Goal: Navigation & Orientation: Find specific page/section

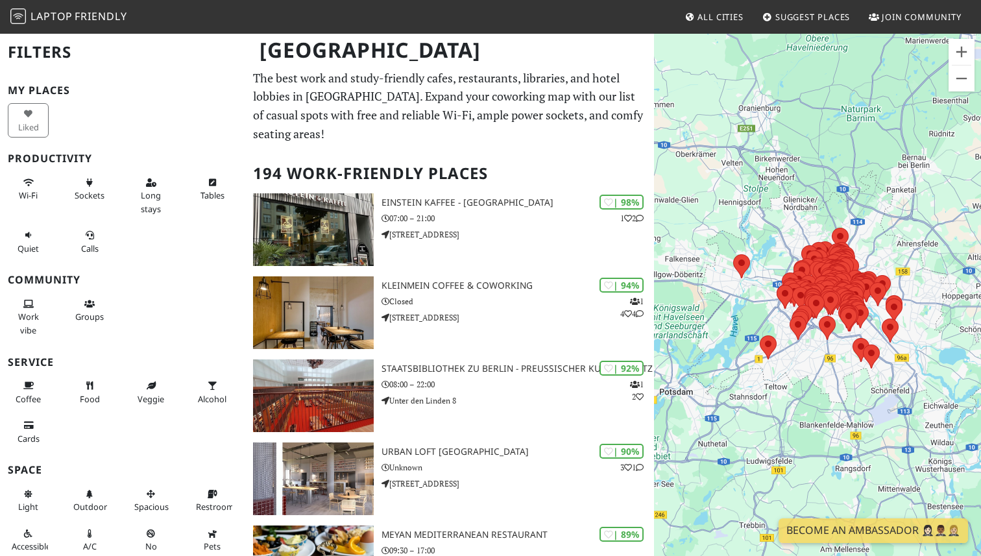
click at [814, 358] on div "To navigate, press the arrow keys." at bounding box center [817, 310] width 327 height 556
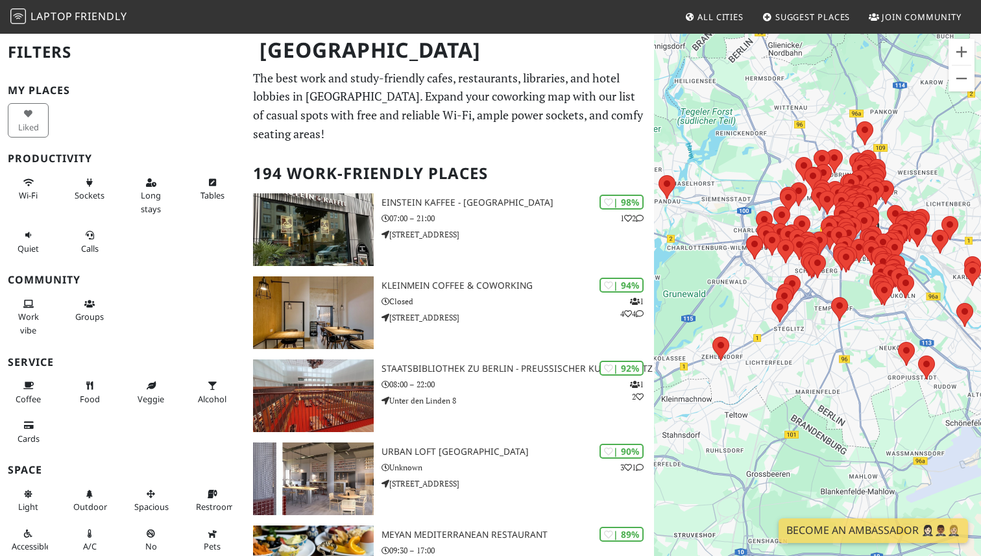
click at [814, 358] on div "To navigate, press the arrow keys." at bounding box center [817, 310] width 327 height 556
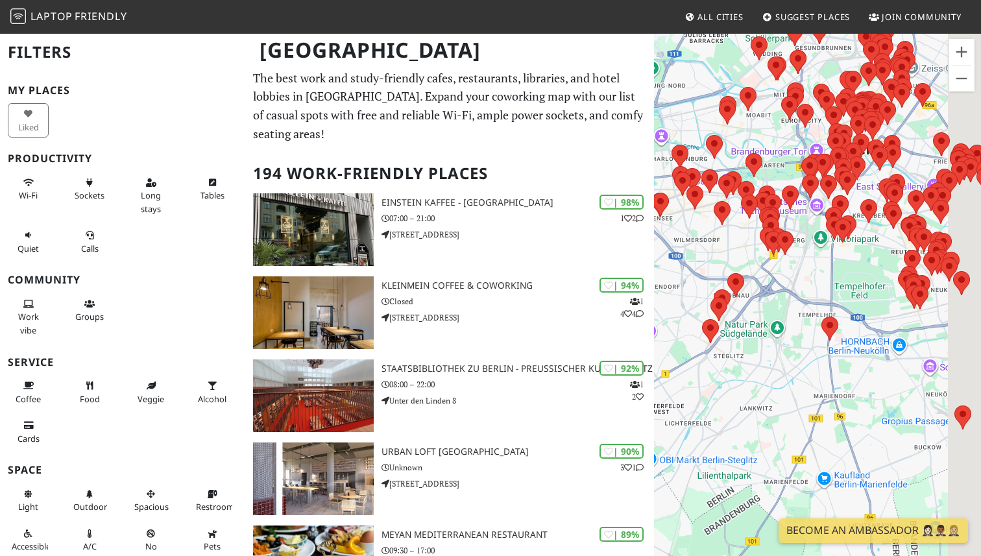
drag, startPoint x: 834, startPoint y: 200, endPoint x: 759, endPoint y: 287, distance: 114.5
click at [758, 287] on div "To navigate, press the arrow keys." at bounding box center [817, 310] width 327 height 556
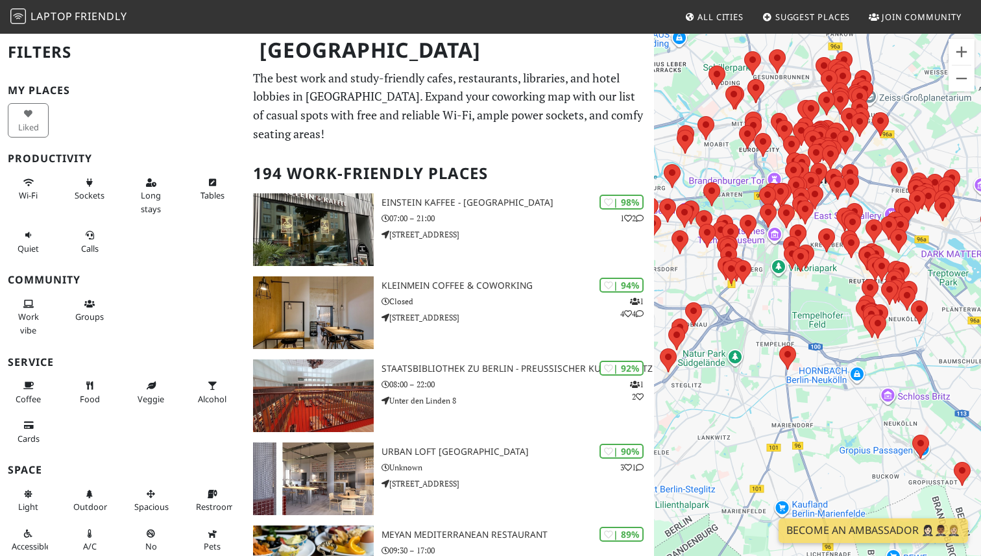
click at [763, 250] on div "To navigate, press the arrow keys." at bounding box center [817, 310] width 327 height 556
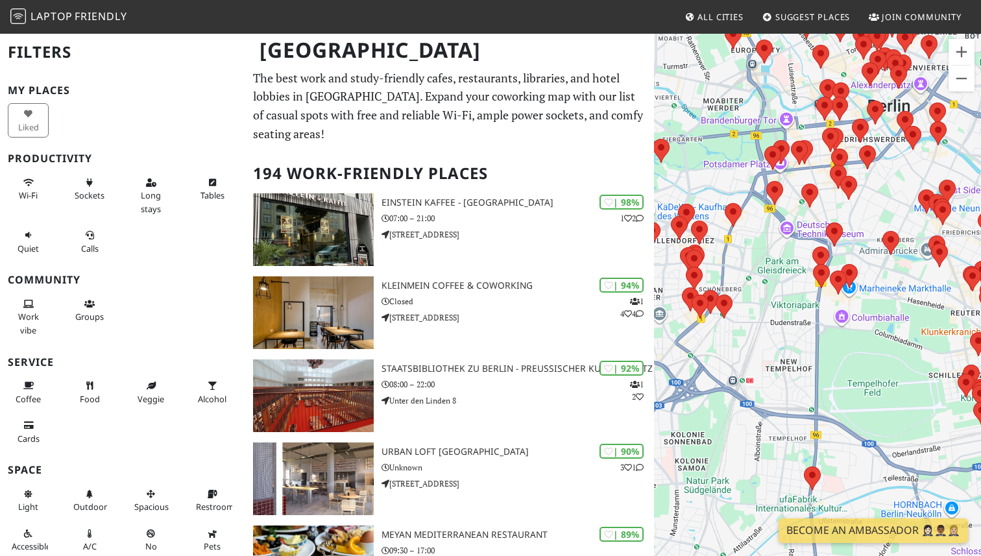
click at [763, 250] on div "To navigate, press the arrow keys." at bounding box center [817, 310] width 327 height 556
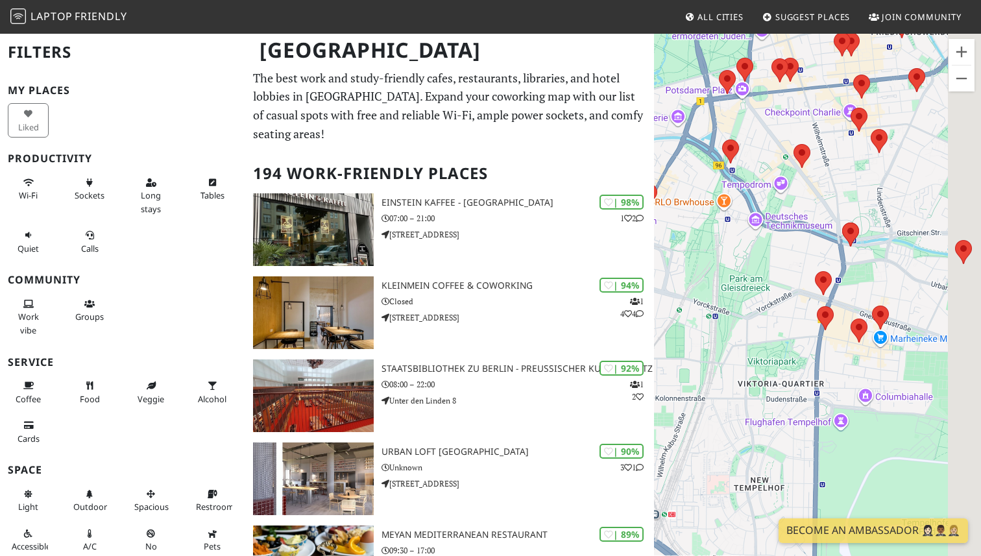
drag, startPoint x: 879, startPoint y: 182, endPoint x: 821, endPoint y: 185, distance: 58.5
click at [821, 185] on div "To navigate, press the arrow keys." at bounding box center [817, 310] width 327 height 556
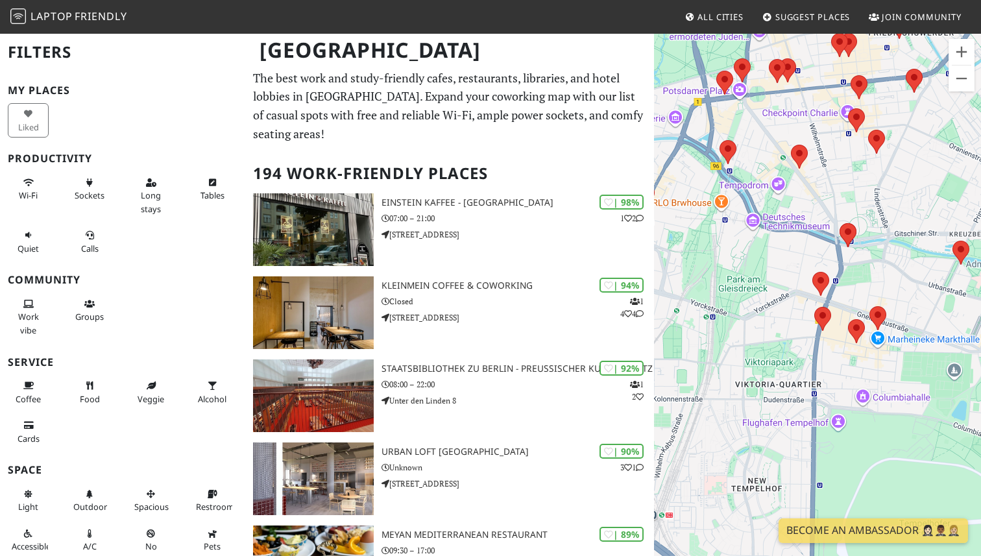
click at [810, 182] on div "To navigate, press the arrow keys." at bounding box center [817, 310] width 327 height 556
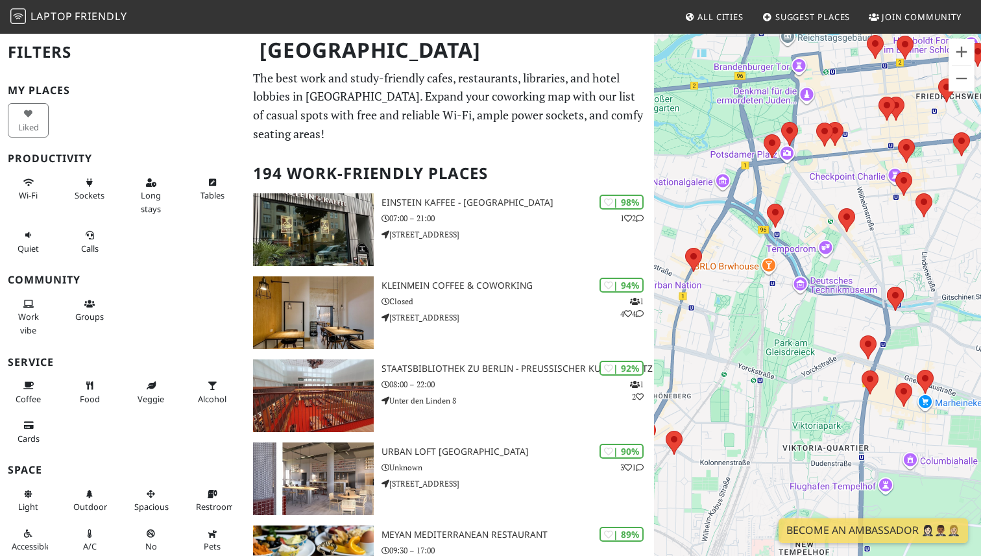
drag, startPoint x: 809, startPoint y: 173, endPoint x: 857, endPoint y: 238, distance: 81.1
click at [857, 238] on div "To navigate, press the arrow keys." at bounding box center [817, 310] width 327 height 556
click at [839, 322] on div "To navigate, press the arrow keys." at bounding box center [817, 310] width 327 height 556
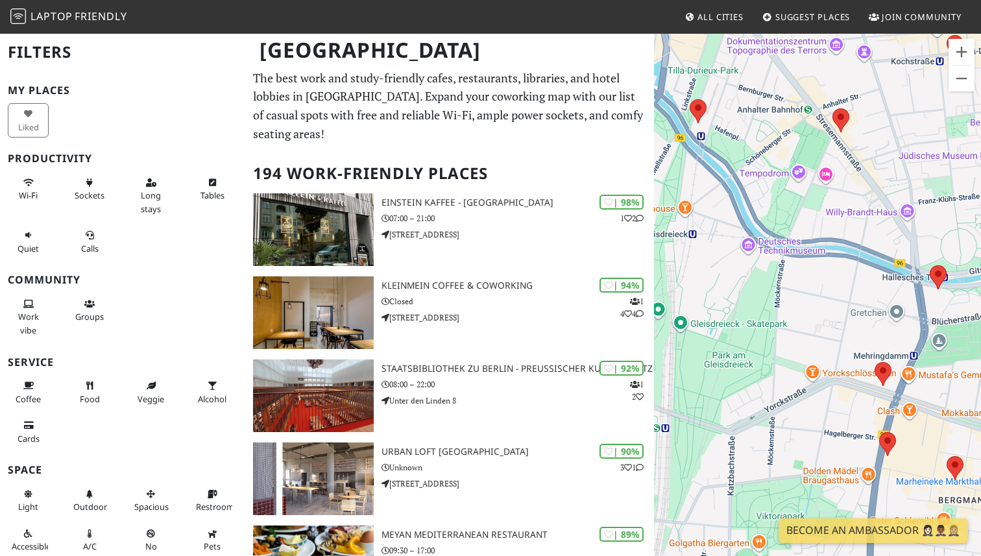
drag, startPoint x: 869, startPoint y: 336, endPoint x: 815, endPoint y: 270, distance: 85.3
click at [815, 270] on div "To navigate, press the arrow keys." at bounding box center [817, 310] width 327 height 556
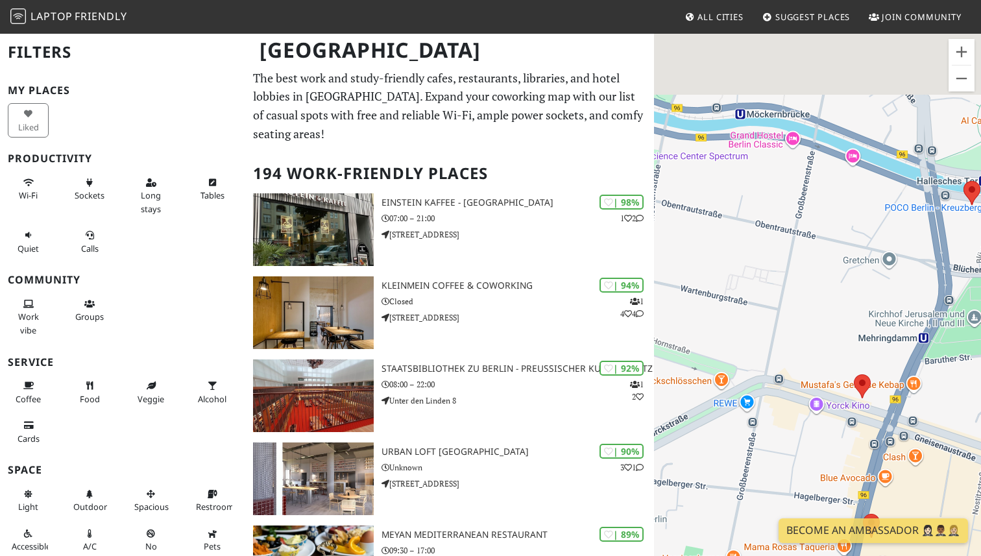
drag, startPoint x: 796, startPoint y: 191, endPoint x: 844, endPoint y: 358, distance: 174.1
click at [844, 358] on div "To navigate, press the arrow keys." at bounding box center [817, 310] width 327 height 556
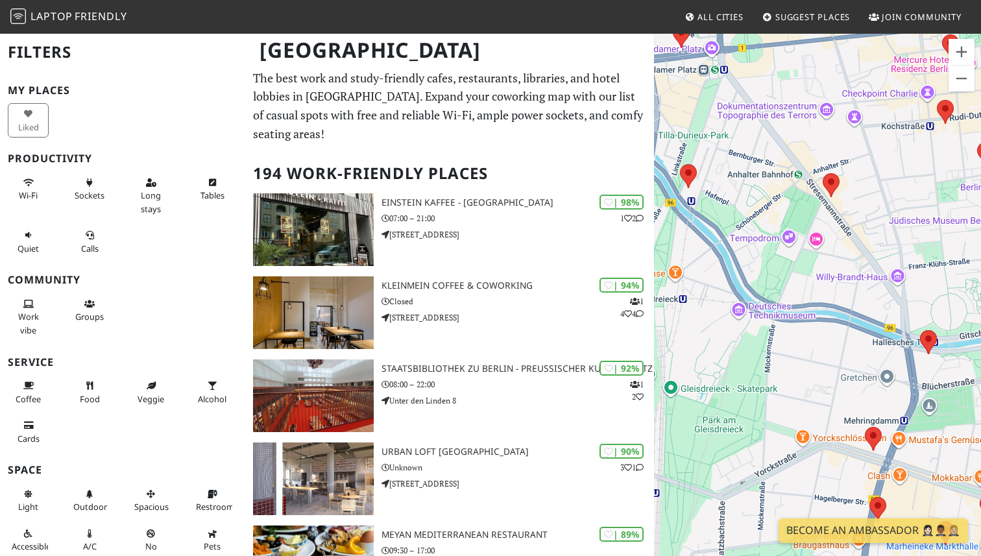
drag, startPoint x: 824, startPoint y: 103, endPoint x: 842, endPoint y: 237, distance: 135.4
click at [842, 237] on div "To navigate, press the arrow keys." at bounding box center [817, 310] width 327 height 556
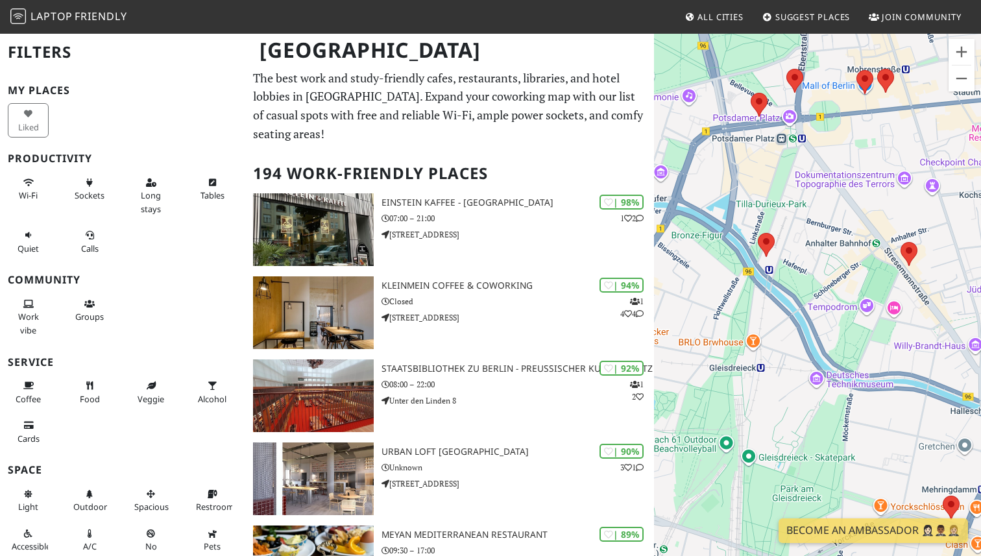
drag, startPoint x: 776, startPoint y: 179, endPoint x: 842, endPoint y: 239, distance: 89.5
click at [842, 239] on div "To navigate, press the arrow keys." at bounding box center [817, 310] width 327 height 556
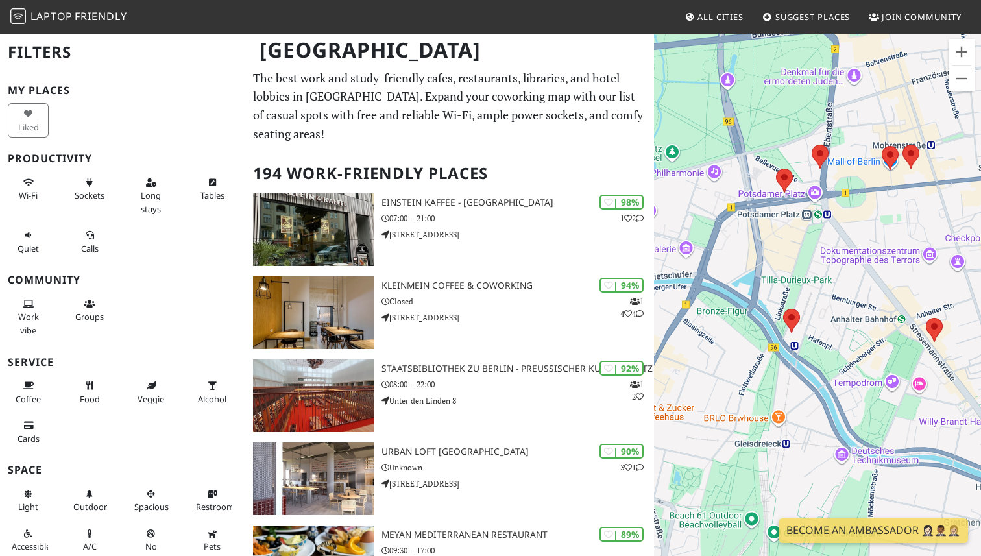
drag, startPoint x: 794, startPoint y: 169, endPoint x: 822, endPoint y: 250, distance: 85.7
click at [822, 250] on div "To navigate, press the arrow keys." at bounding box center [817, 310] width 327 height 556
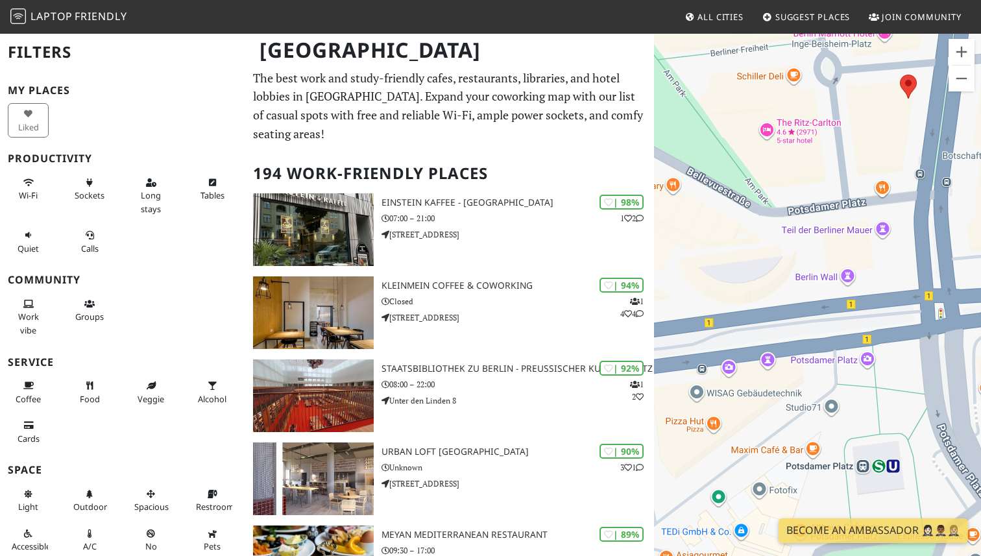
drag, startPoint x: 789, startPoint y: 271, endPoint x: 867, endPoint y: 131, distance: 160.2
click at [867, 128] on div "To navigate, press the arrow keys." at bounding box center [817, 310] width 327 height 556
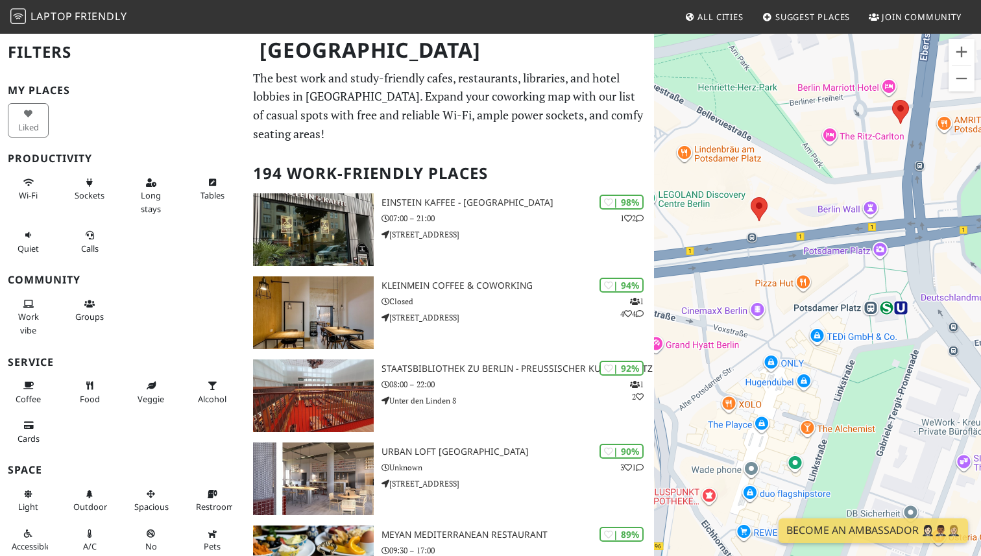
drag, startPoint x: 885, startPoint y: 166, endPoint x: 820, endPoint y: 191, distance: 69.4
click at [821, 191] on div "To navigate, press the arrow keys." at bounding box center [817, 310] width 327 height 556
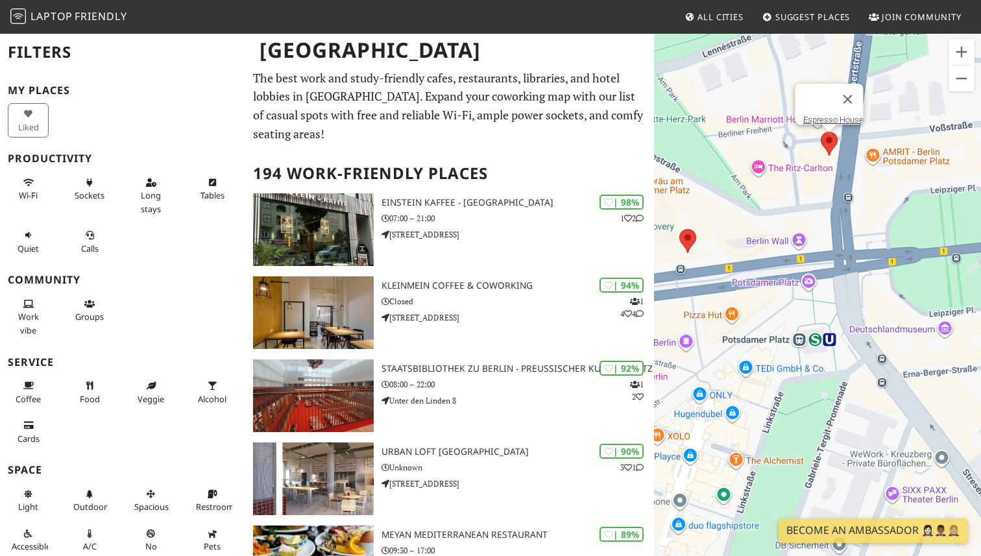
click at [820, 132] on area at bounding box center [820, 132] width 0 height 0
